Goal: Task Accomplishment & Management: Use online tool/utility

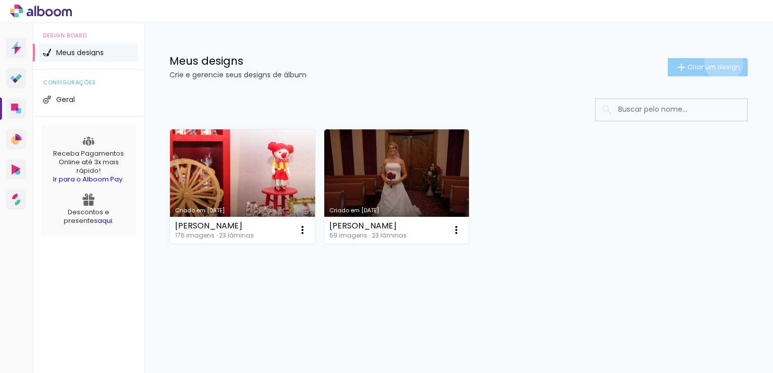
click at [722, 64] on span "Criar um design" at bounding box center [714, 67] width 53 height 7
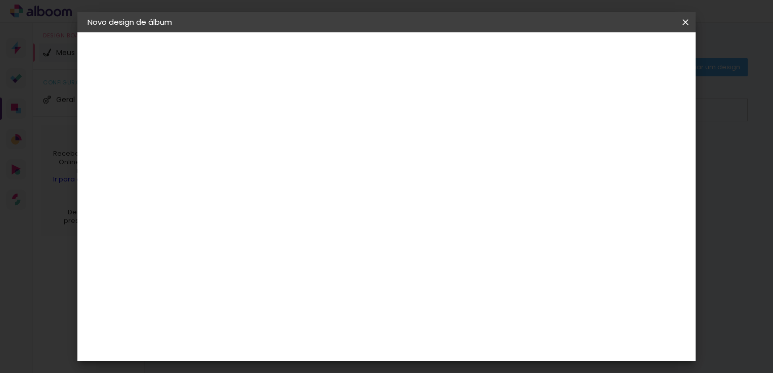
click at [253, 136] on input at bounding box center [253, 136] width 0 height 16
type input "novo Álbum Tati casamento"
type paper-input "novo Álbum Tati casamento"
